Goal: Task Accomplishment & Management: Use online tool/utility

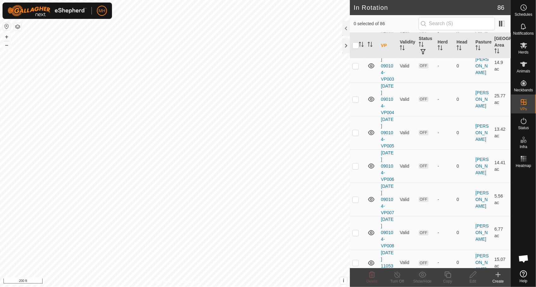
scroll to position [2291, 0]
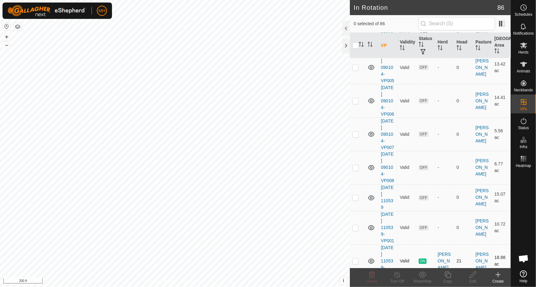
click at [352, 259] on p-checkbox at bounding box center [355, 261] width 6 height 5
checkbox input "true"
click at [449, 276] on icon at bounding box center [448, 275] width 8 height 8
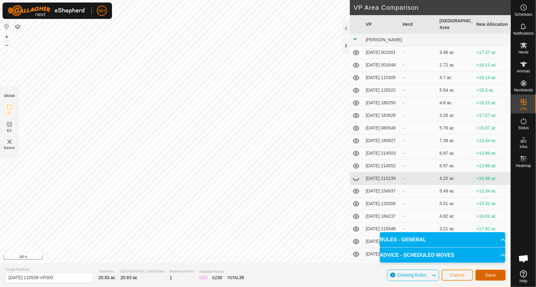
click at [490, 275] on span "Save" at bounding box center [490, 275] width 11 height 5
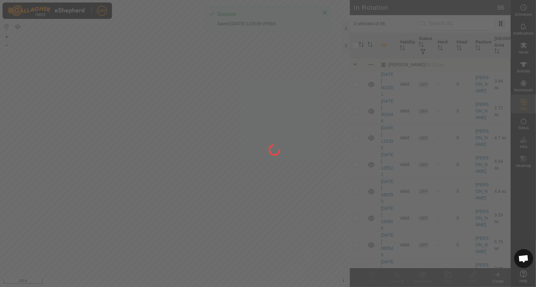
click at [526, 46] on div at bounding box center [268, 143] width 536 height 287
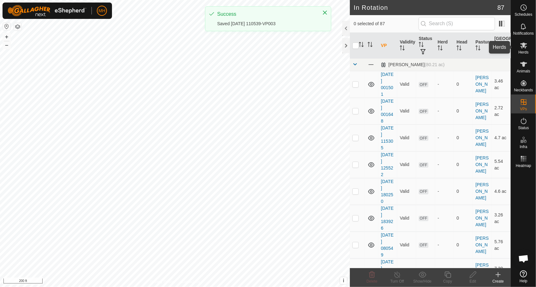
click at [526, 46] on icon at bounding box center [524, 46] width 8 height 8
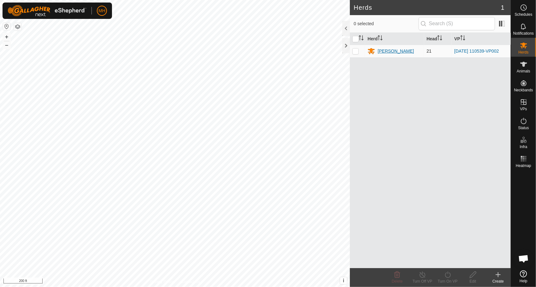
click at [380, 53] on div "[PERSON_NAME]" at bounding box center [396, 51] width 36 height 7
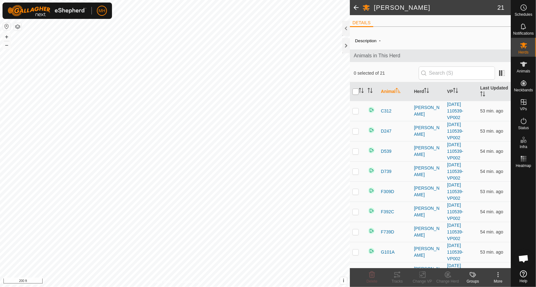
click at [357, 91] on input "checkbox" at bounding box center [355, 92] width 6 height 6
checkbox input "true"
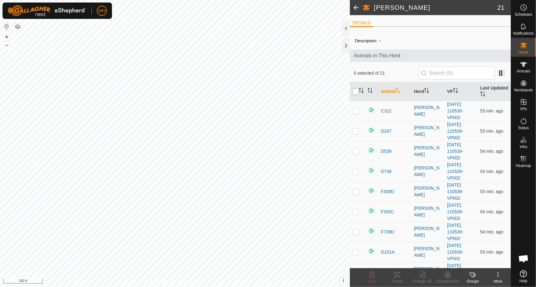
checkbox input "true"
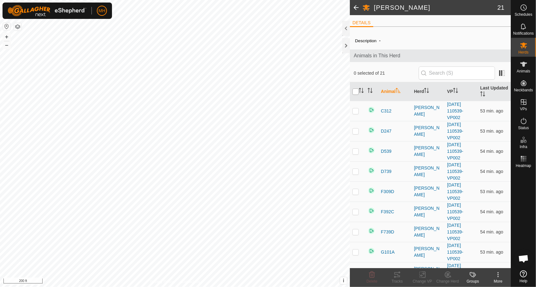
checkbox input "true"
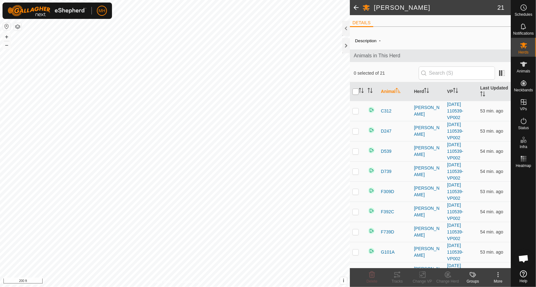
checkbox input "true"
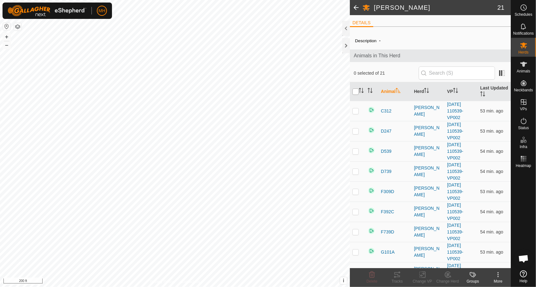
checkbox input "true"
click at [422, 272] on icon at bounding box center [423, 275] width 8 height 8
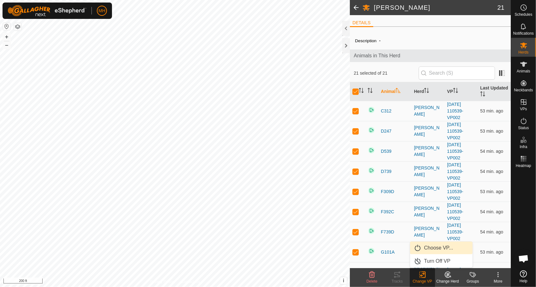
click at [423, 250] on link "Choose VP..." at bounding box center [441, 248] width 62 height 13
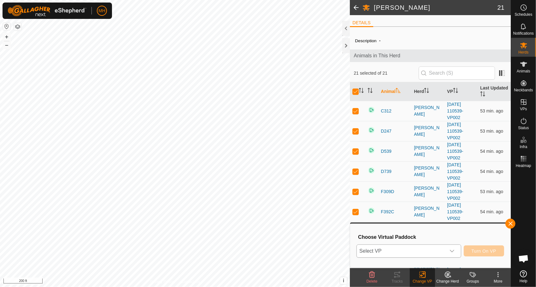
click at [421, 257] on span "Select VP" at bounding box center [401, 251] width 89 height 13
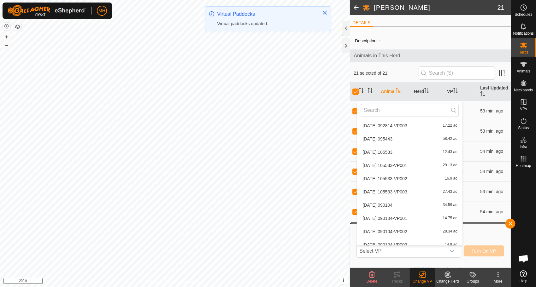
scroll to position [1041, 0]
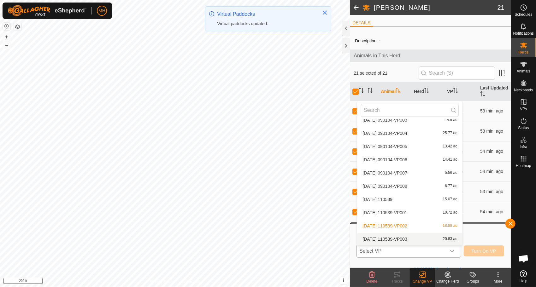
click at [401, 239] on li "[DATE] 110539-VP003 20.83 ac" at bounding box center [409, 239] width 105 height 13
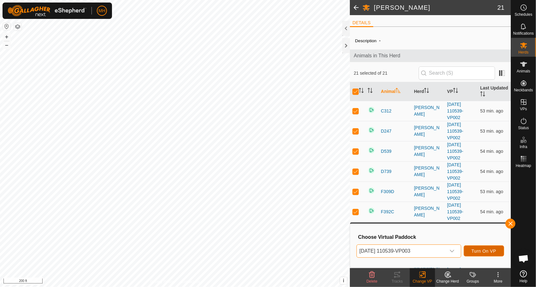
click at [479, 251] on span "Turn On VP" at bounding box center [484, 251] width 25 height 5
